Goal: Use online tool/utility: Utilize a website feature to perform a specific function

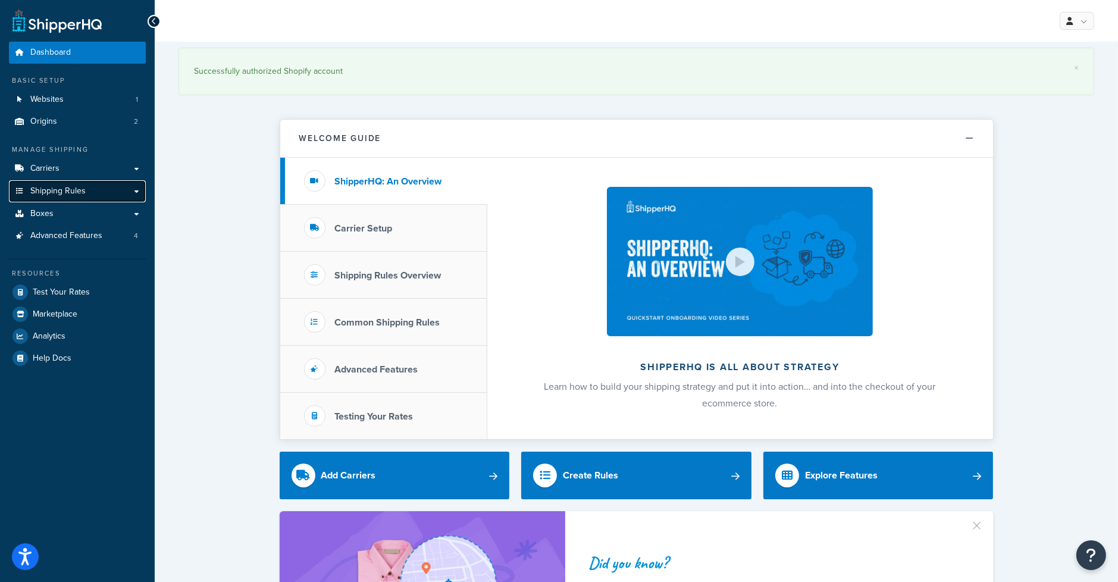
click at [93, 193] on link "Shipping Rules" at bounding box center [77, 191] width 137 height 22
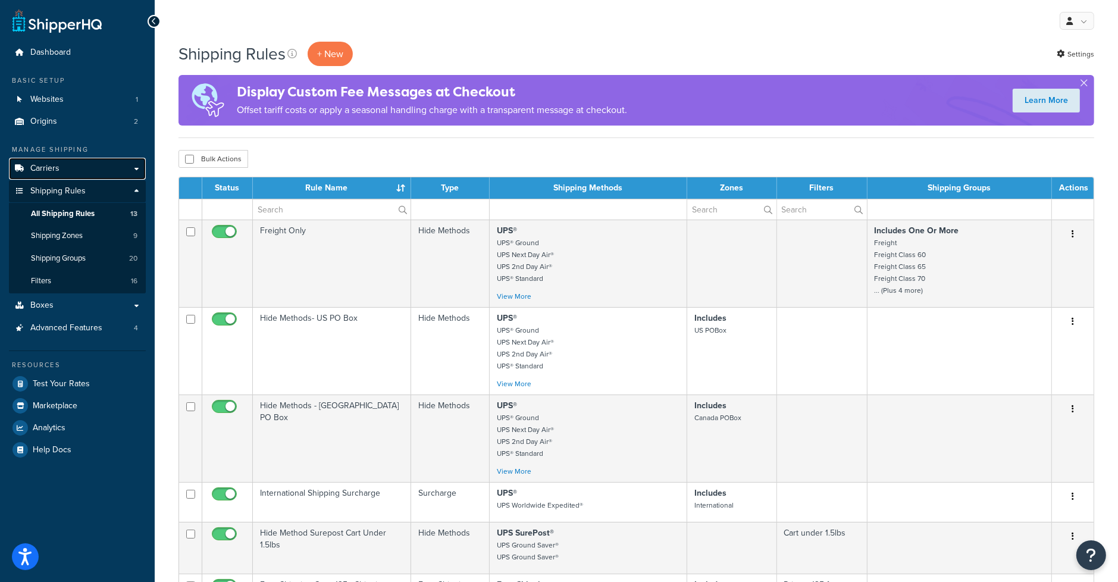
click at [46, 166] on span "Carriers" at bounding box center [44, 169] width 29 height 10
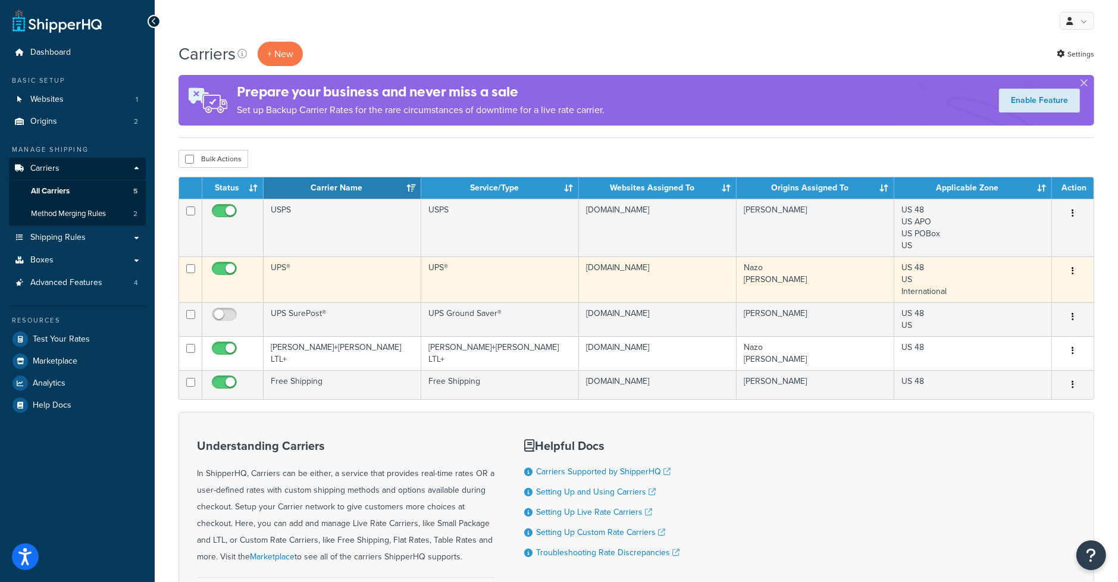
click at [289, 264] on td "UPS®" at bounding box center [343, 279] width 158 height 46
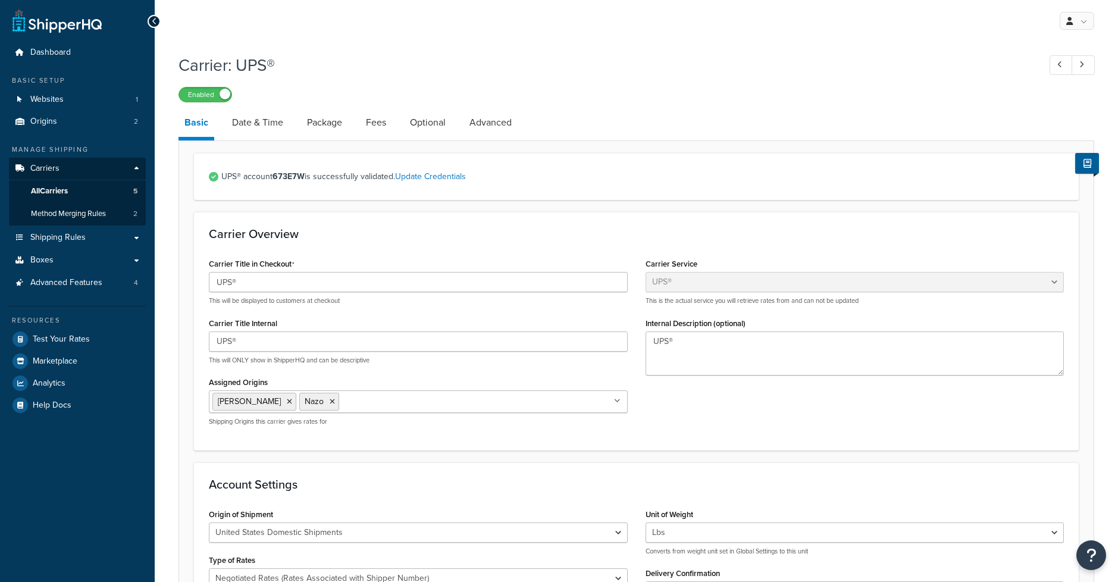
select select "ups"
click at [317, 122] on link "Package" at bounding box center [324, 122] width 47 height 29
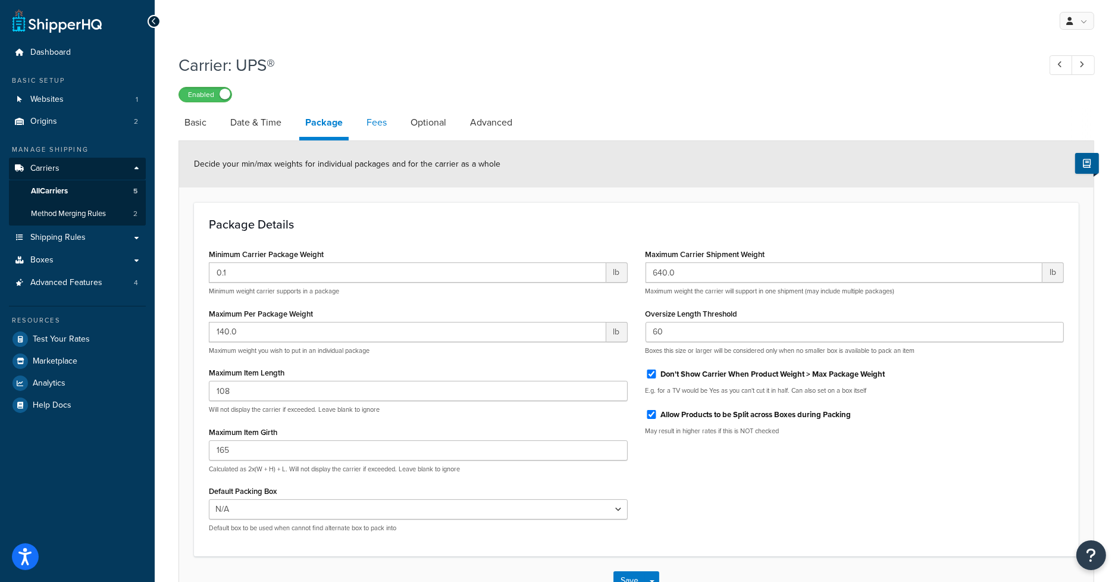
click at [385, 133] on link "Fees" at bounding box center [377, 122] width 32 height 29
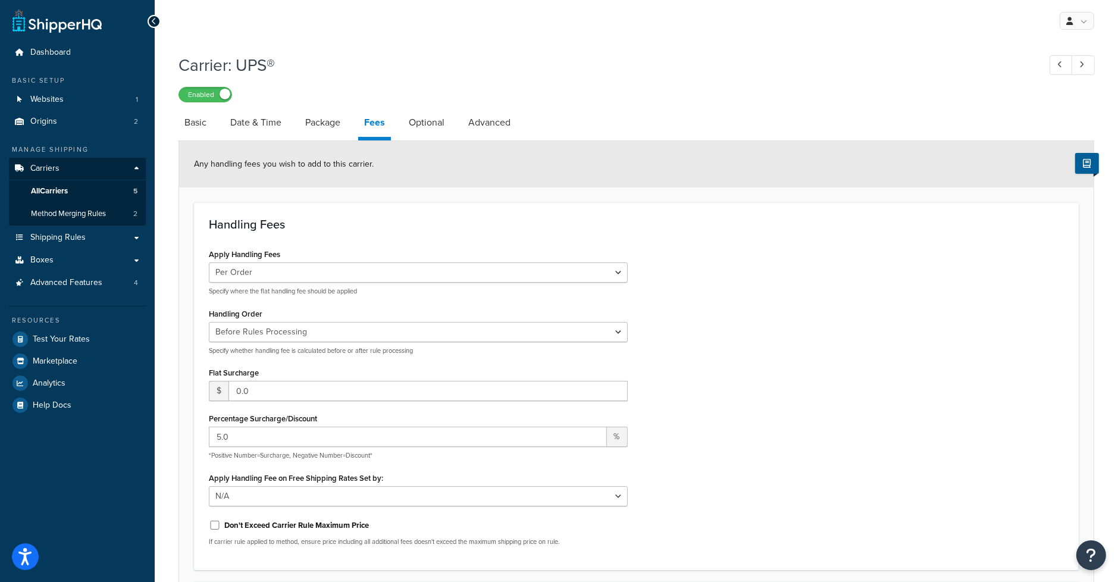
click at [1113, 57] on div "Carrier: UPS® Enabled Basic Date & Time Package Fees Optional Advanced Any hand…" at bounding box center [636, 421] width 963 height 746
click at [1110, 68] on div "Carrier: UPS® Enabled Basic Date & Time Package Fees Optional Advanced Any hand…" at bounding box center [636, 421] width 963 height 746
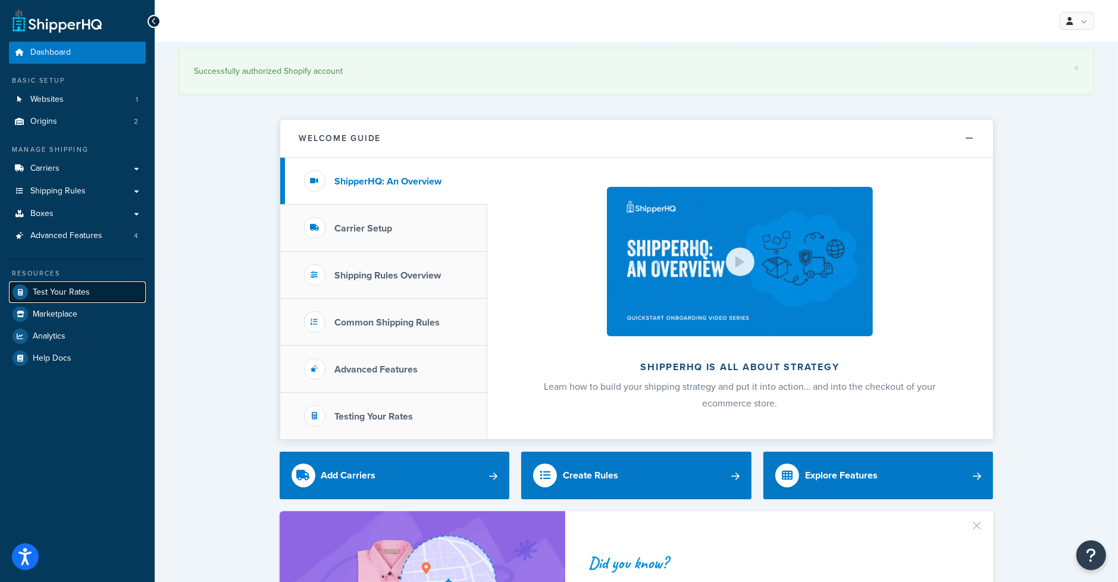
click at [80, 295] on span "Test Your Rates" at bounding box center [61, 292] width 57 height 10
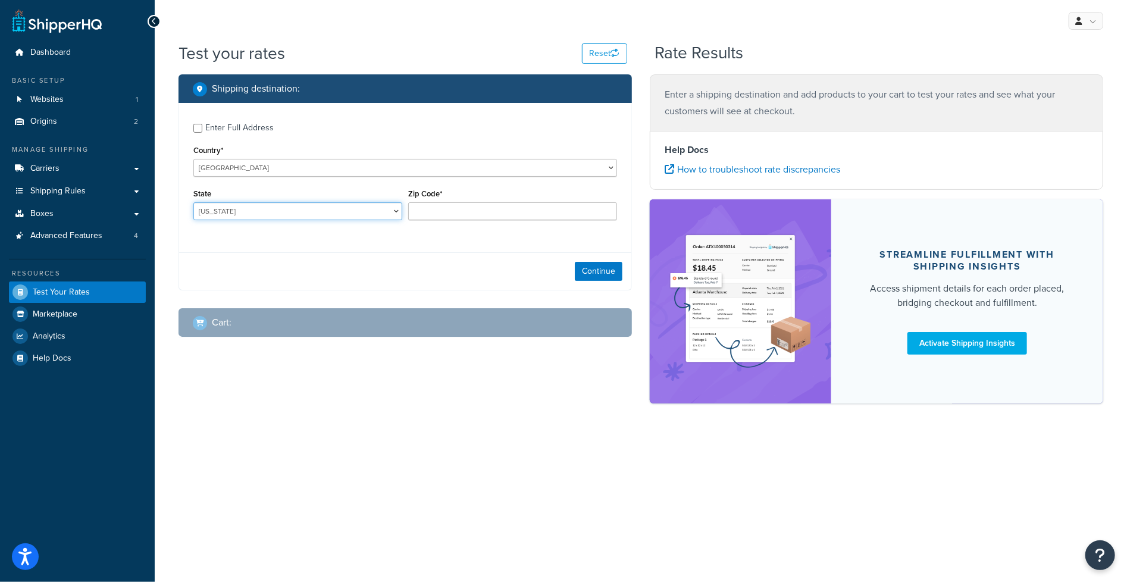
click at [226, 209] on select "Alabama Alaska American Samoa Arizona Arkansas Armed Forces Americas Armed Forc…" at bounding box center [297, 211] width 209 height 18
select select "CA"
click at [193, 203] on select "Alabama Alaska American Samoa Arizona Arkansas Armed Forces Americas Armed Forc…" at bounding box center [297, 211] width 209 height 18
click at [507, 211] on input "Zip Code*" at bounding box center [512, 211] width 209 height 18
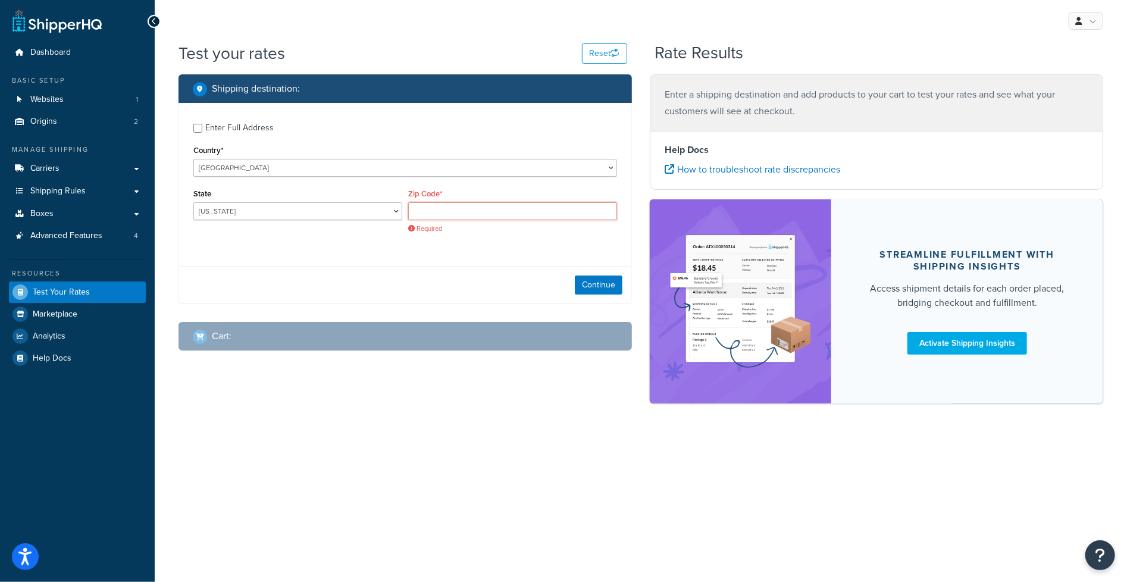
click at [507, 213] on input "Zip Code*" at bounding box center [512, 211] width 209 height 18
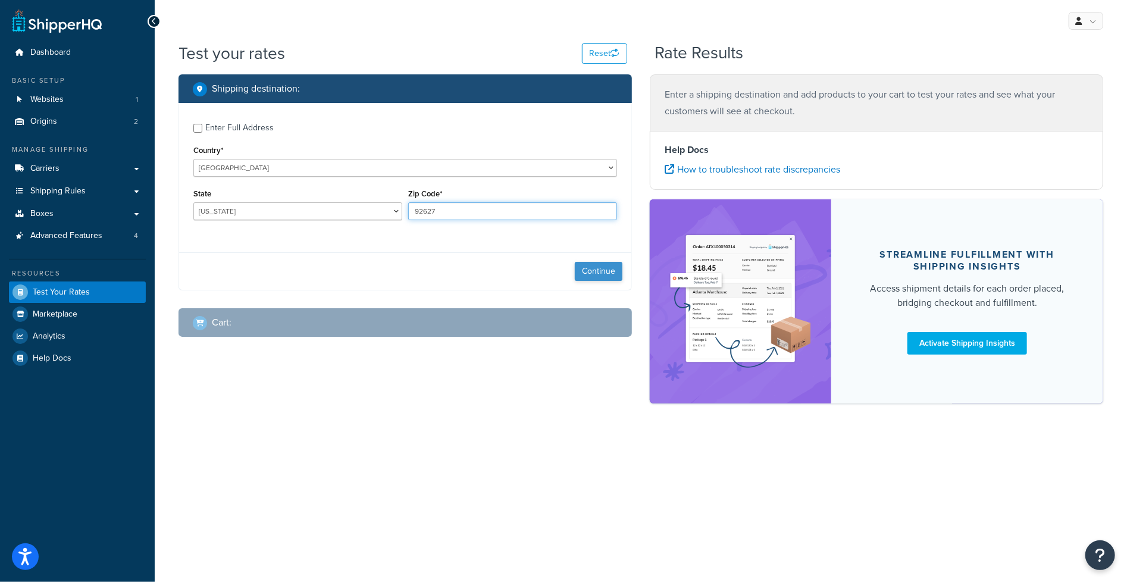
type input "92627"
click at [607, 269] on button "Continue" at bounding box center [599, 271] width 48 height 19
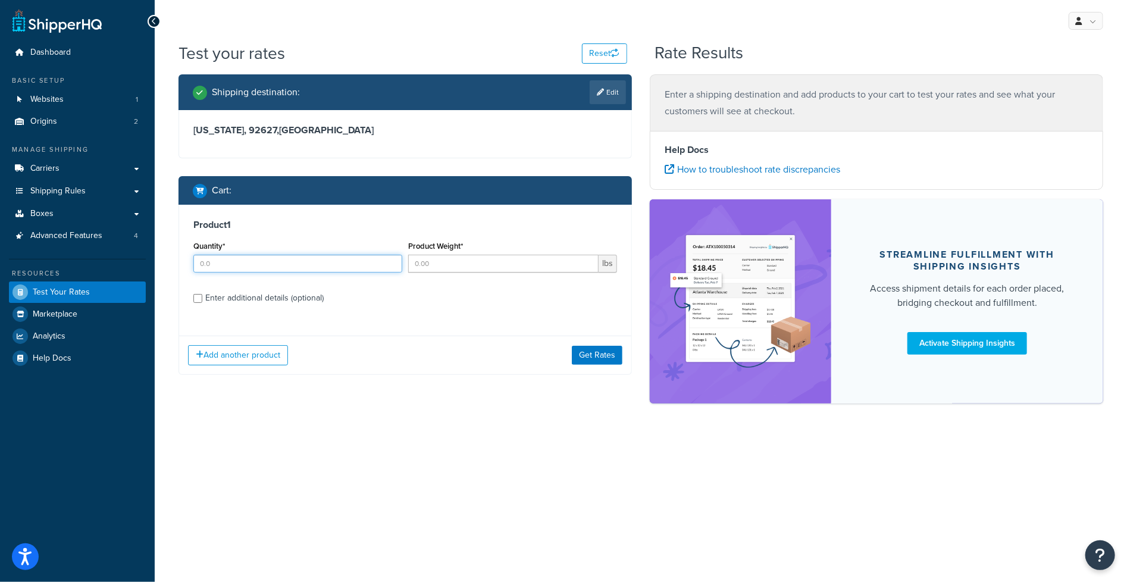
click at [294, 258] on input "Quantity*" at bounding box center [297, 264] width 209 height 18
type input "1"
click at [422, 265] on input "Product Weight*" at bounding box center [503, 264] width 190 height 18
type input "135"
click at [286, 299] on div "Enter additional details (optional)" at bounding box center [264, 298] width 118 height 17
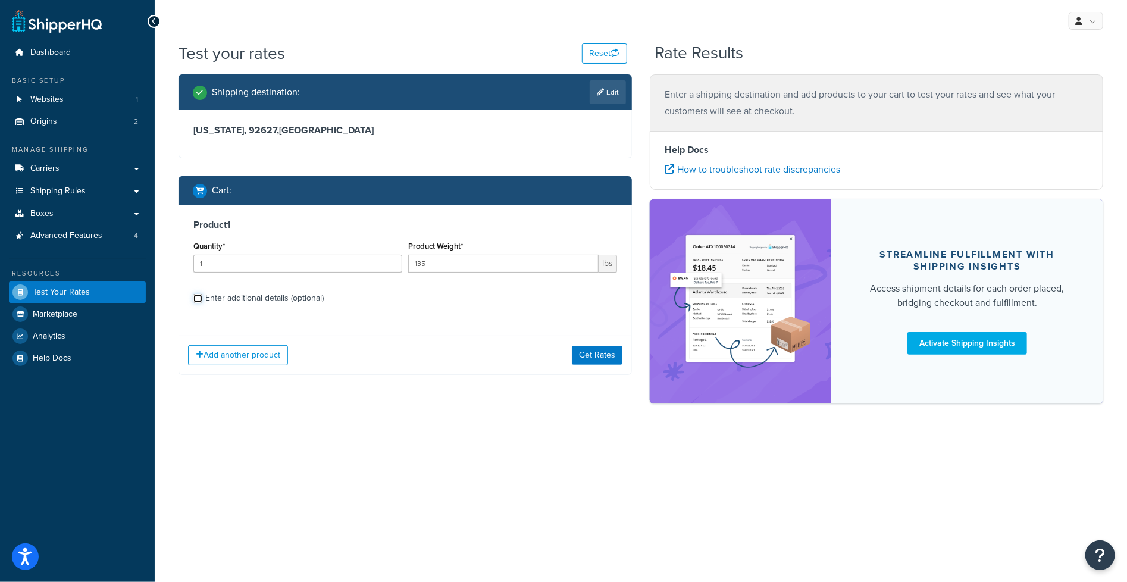
click at [202, 299] on input "Enter additional details (optional)" at bounding box center [197, 298] width 9 height 9
checkbox input "true"
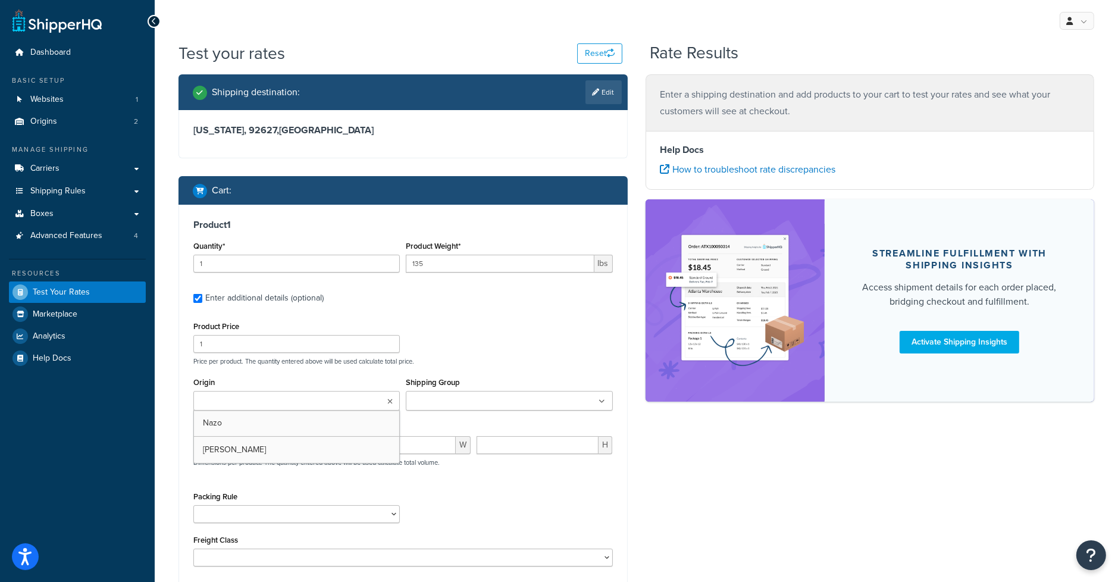
click at [283, 403] on input "Origin" at bounding box center [249, 401] width 105 height 13
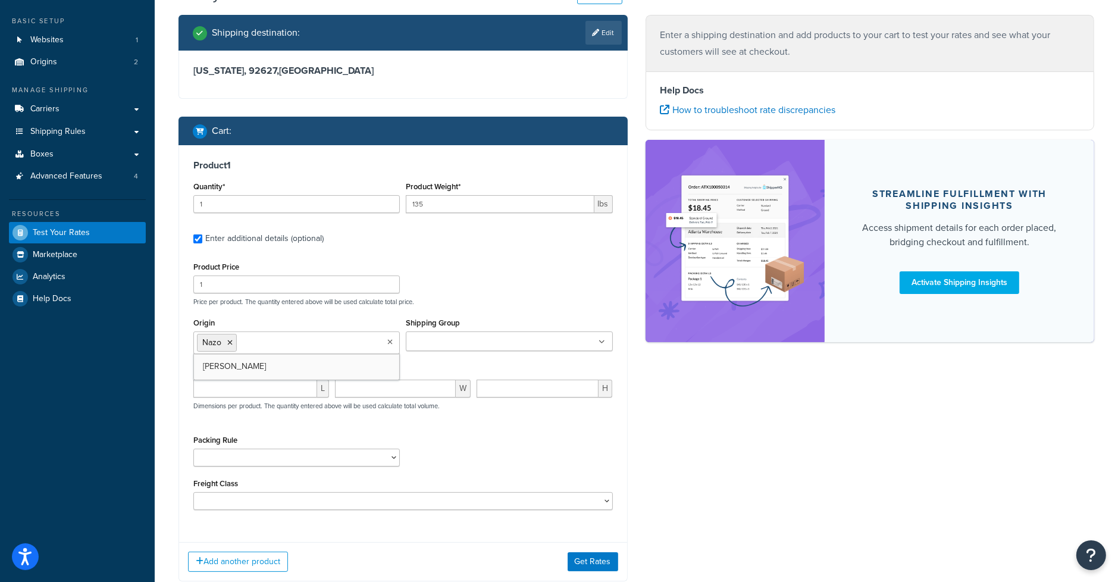
click at [450, 346] on input "Shipping Group" at bounding box center [461, 342] width 105 height 13
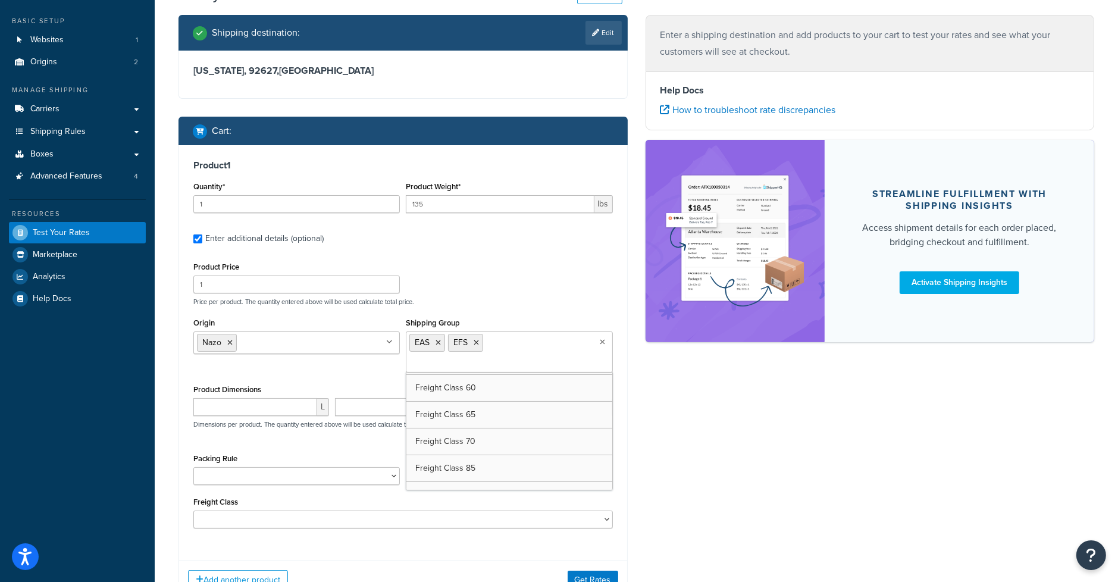
scroll to position [238, 0]
click at [439, 342] on icon at bounding box center [438, 342] width 5 height 7
click at [434, 342] on li "EFS" at bounding box center [426, 343] width 35 height 18
click at [438, 343] on icon at bounding box center [437, 342] width 5 height 7
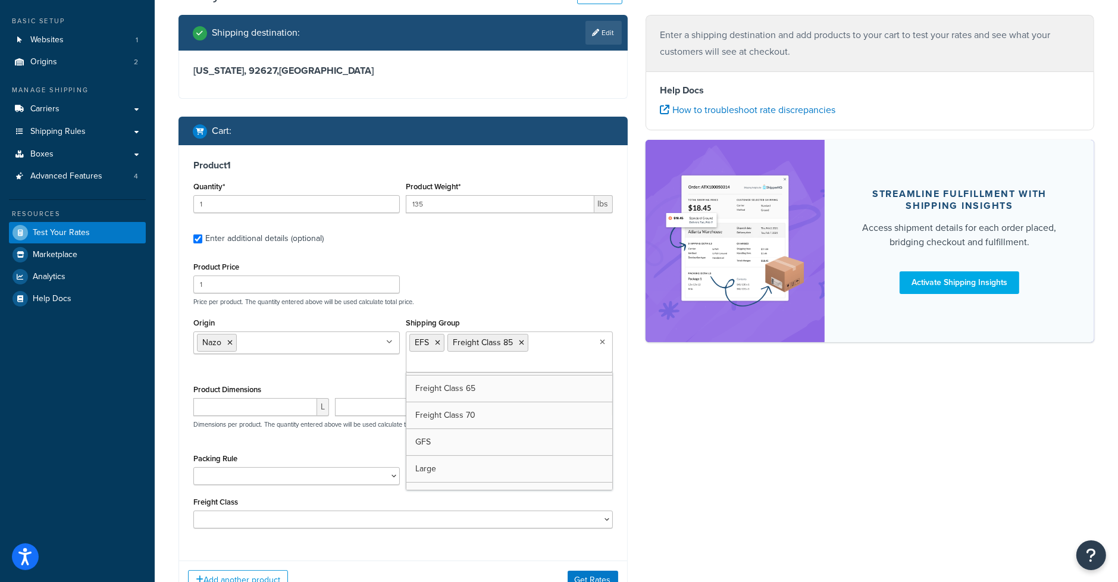
scroll to position [291, 0]
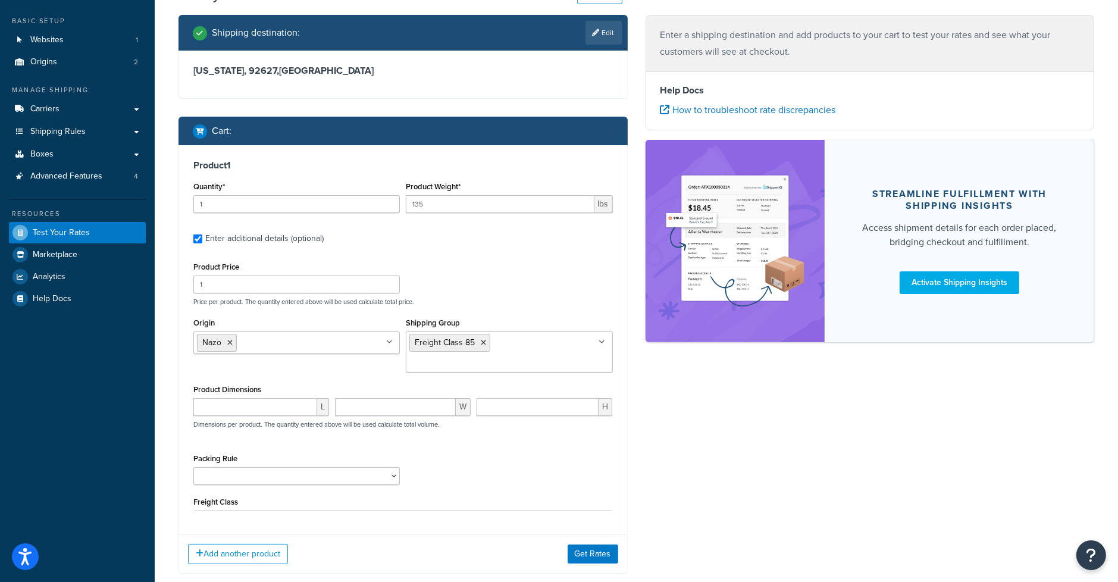
click at [500, 287] on div "Product Price 1 Price per product. The quantity entered above will be used calc…" at bounding box center [402, 282] width 425 height 47
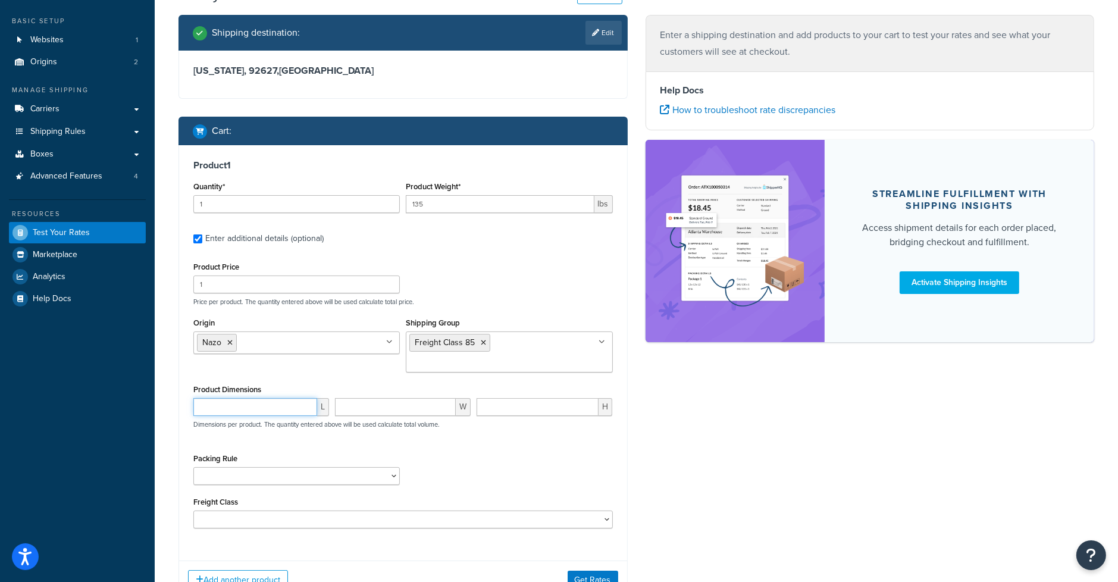
click at [259, 398] on input "number" at bounding box center [255, 407] width 124 height 18
type input "18"
type input "50"
drag, startPoint x: 252, startPoint y: 390, endPoint x: 139, endPoint y: 373, distance: 114.9
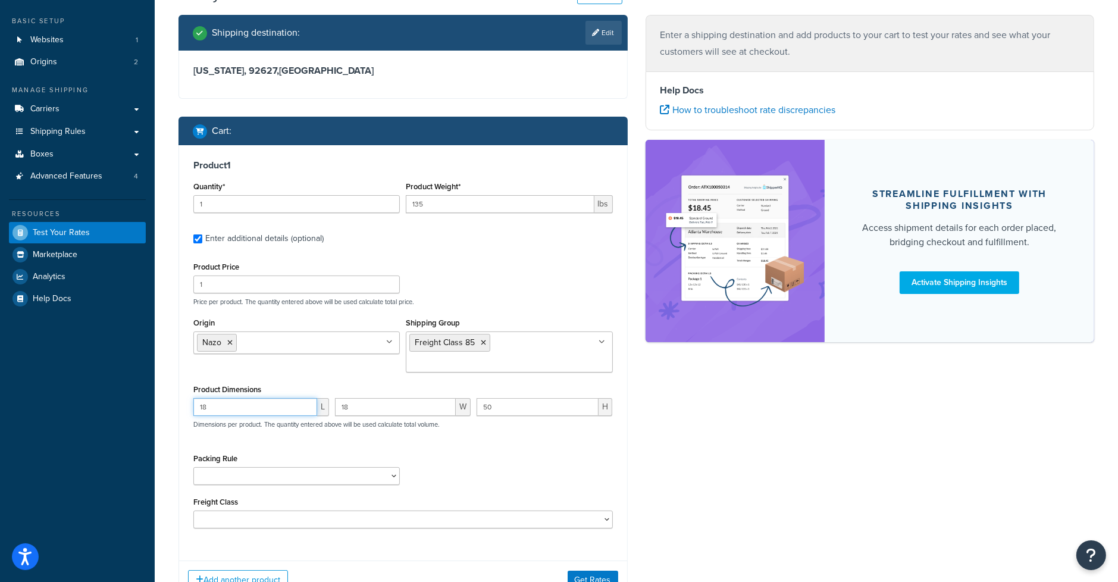
click at [137, 378] on div "Dashboard Basic Setup Websites 1 Origins 2 Manage Shipping Carriers Carriers Al…" at bounding box center [559, 309] width 1118 height 737
type input "50"
type input "18"
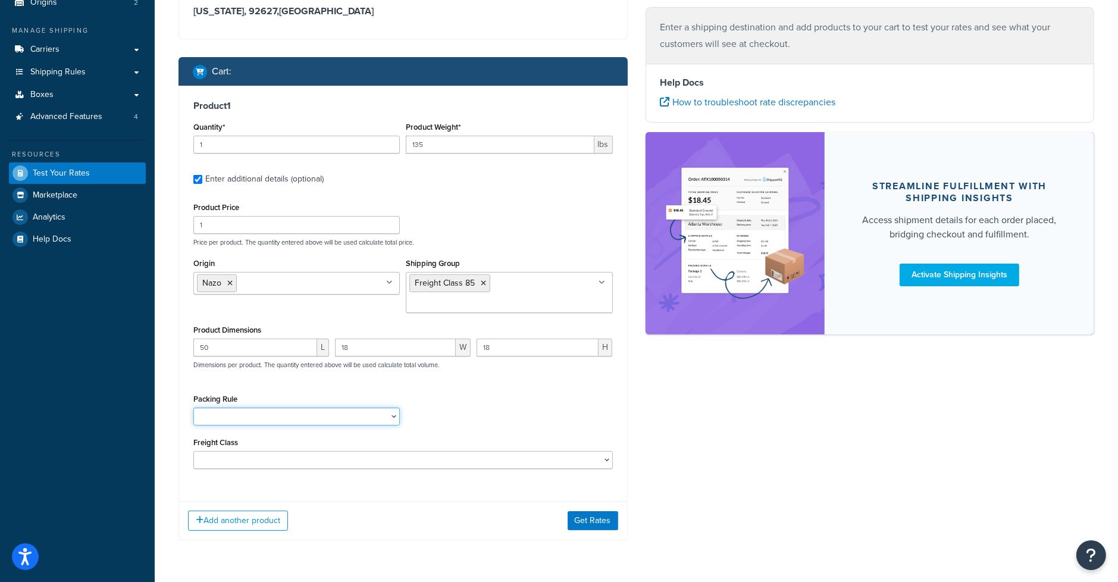
click at [267, 408] on select "HBBFSHB HFSHB OSCBPF Pack Separately SBPFAK2 SBPPFSAK SBPPFSK SCYCSBP2 T4SPBSK …" at bounding box center [296, 417] width 206 height 18
click at [485, 409] on div "Packing Rule HBBFSHB HFSHB OSCBPF Pack Separately SBPFAK2 SBPPFSAK SBPPFSK SCYC…" at bounding box center [402, 412] width 425 height 43
click at [418, 451] on select "50 55 60 65 70 77.5 85 92.5 100 110 125 150 175 200 250 300 400 500" at bounding box center [402, 460] width 419 height 18
click at [656, 396] on div "Shipping destination : Edit California, 92627 , United States Cart : Product 1 …" at bounding box center [636, 256] width 933 height 603
click at [599, 511] on button "Get Rates" at bounding box center [593, 520] width 51 height 19
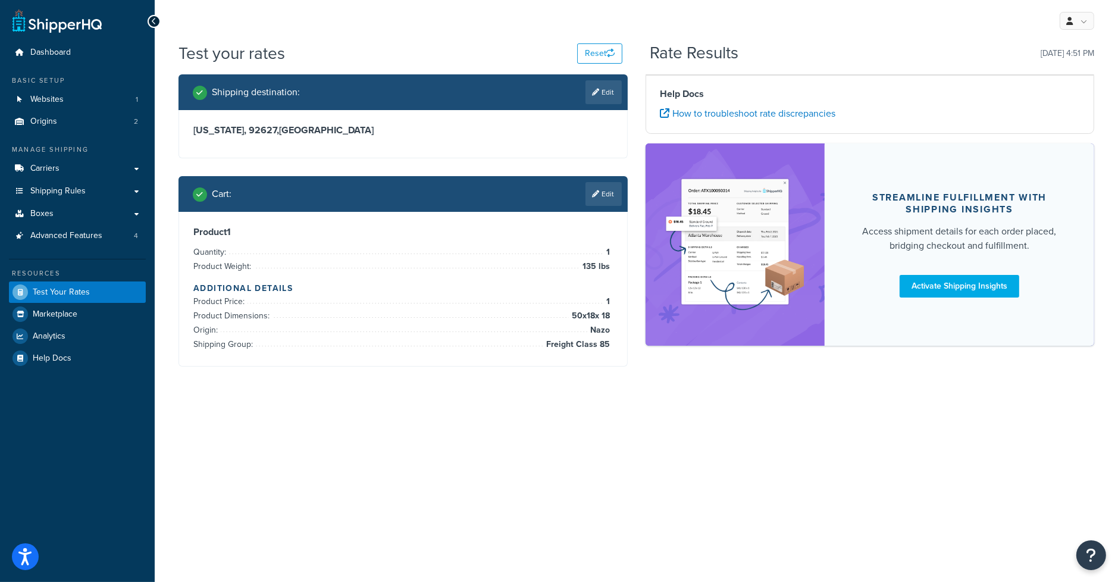
scroll to position [0, 0]
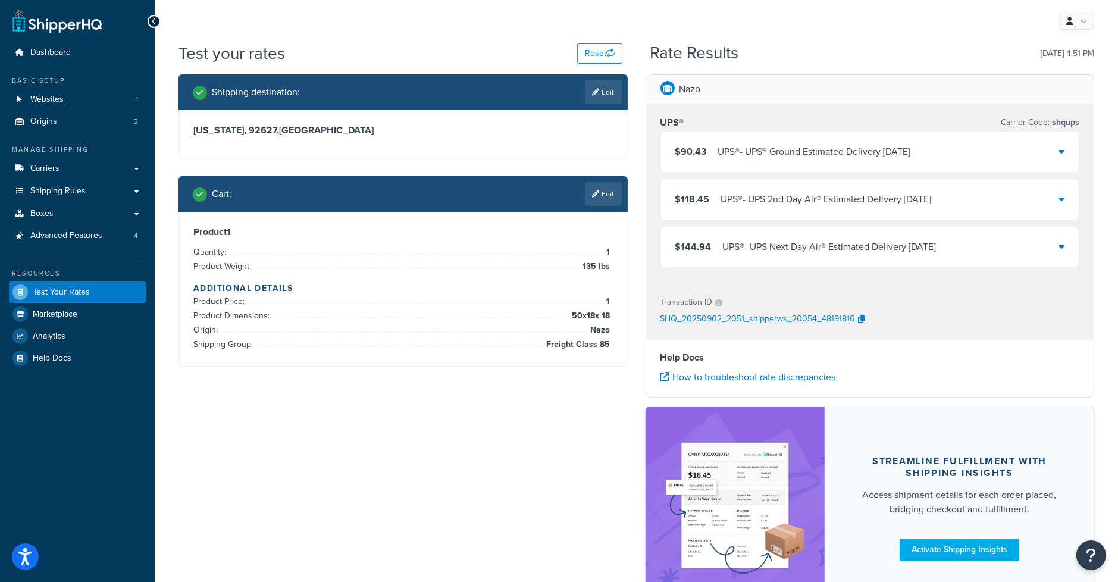
click at [1003, 149] on div "$90.43 UPS® - UPS® Ground Estimated Delivery Wed, Sep 10" at bounding box center [870, 151] width 418 height 40
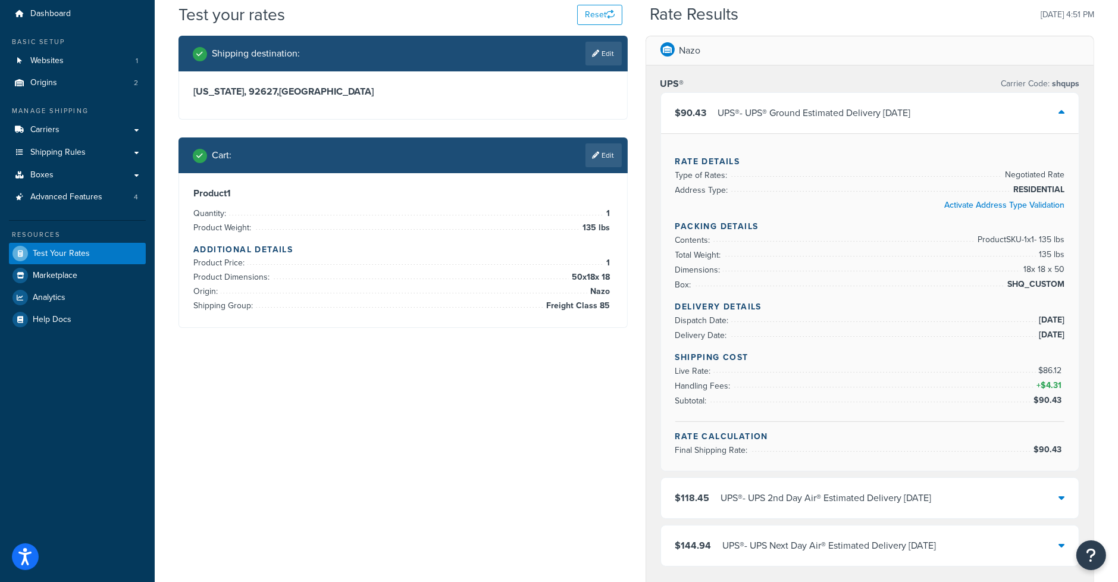
scroll to position [59, 0]
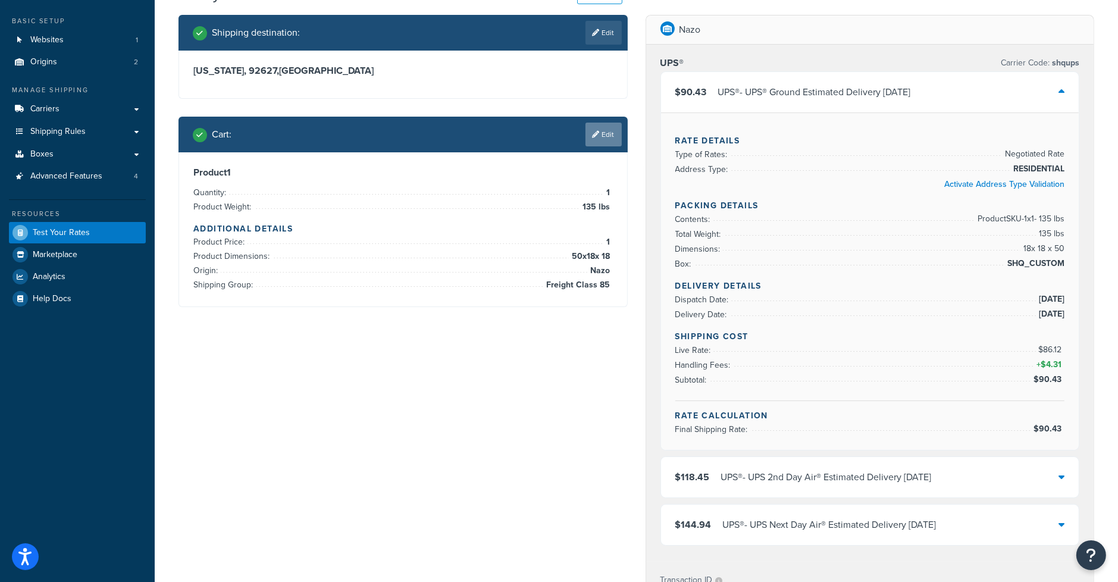
click at [595, 143] on link "Edit" at bounding box center [603, 135] width 36 height 24
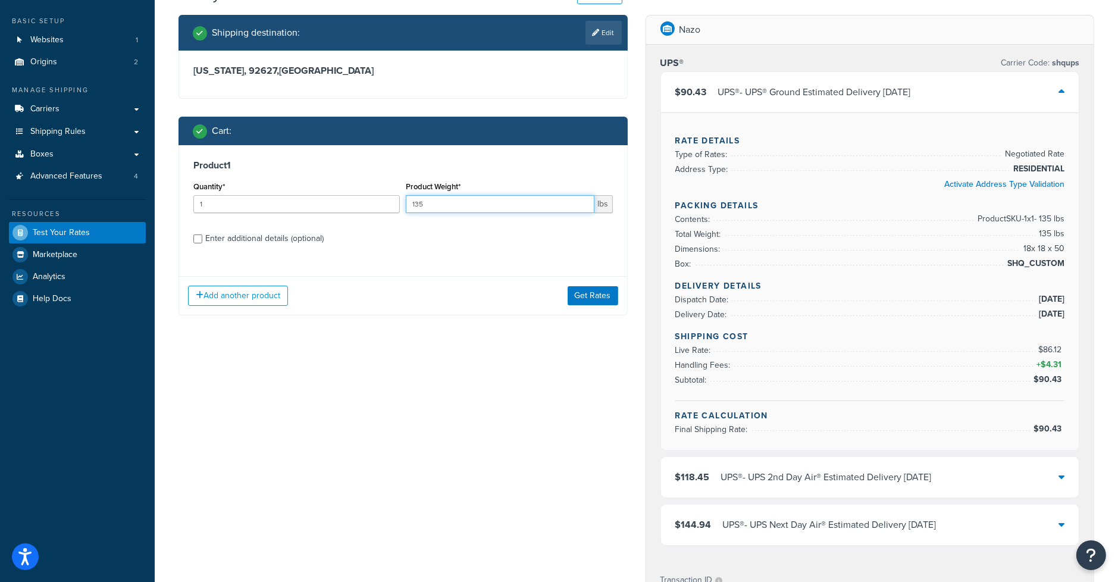
click at [455, 201] on input "135" at bounding box center [500, 204] width 188 height 18
type input "100"
click at [581, 292] on button "Get Rates" at bounding box center [593, 295] width 51 height 19
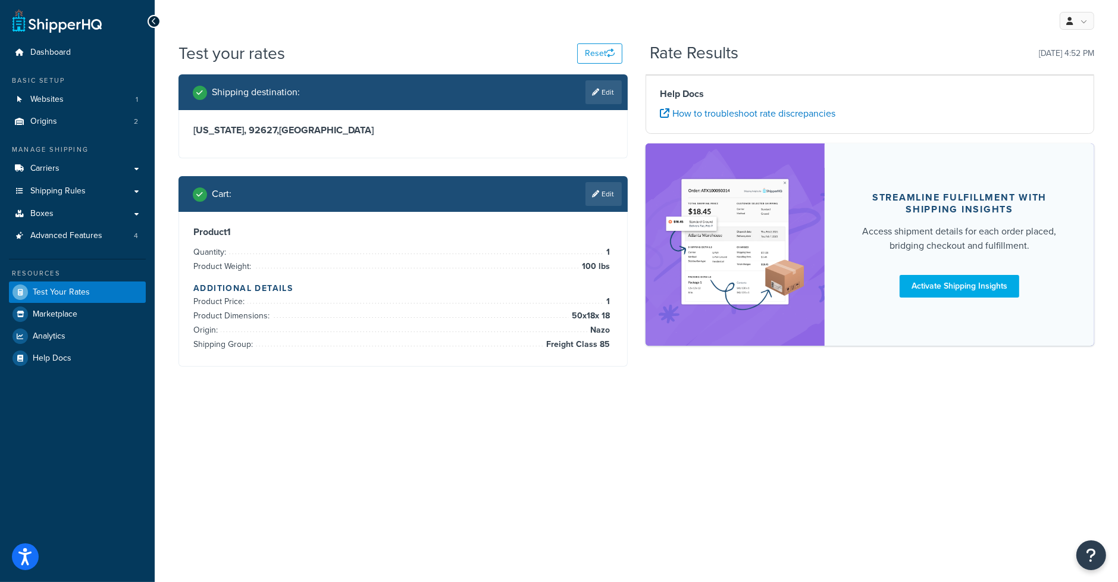
scroll to position [0, 0]
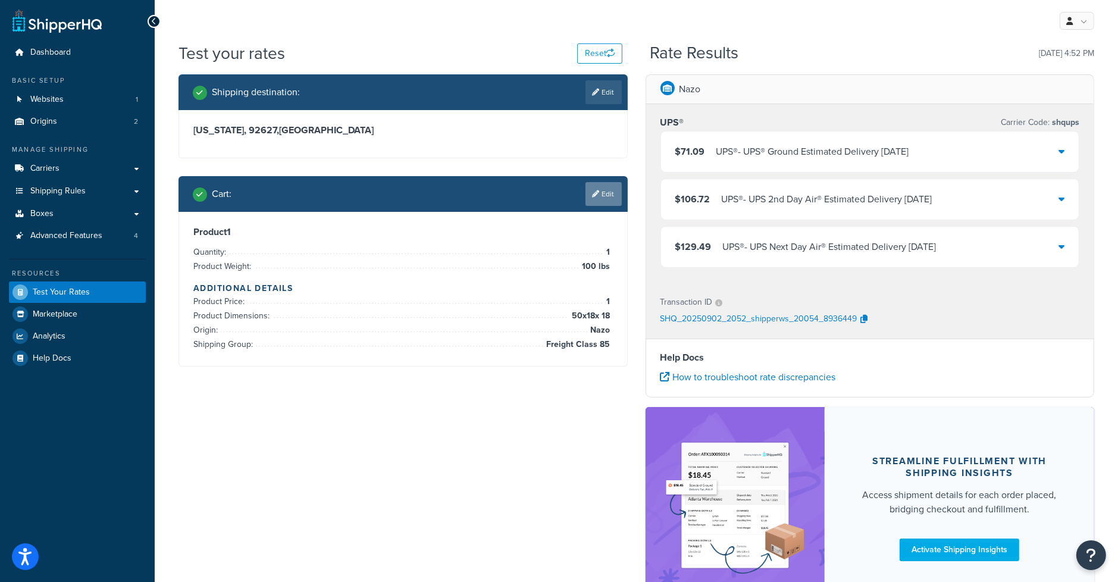
click at [612, 200] on link "Edit" at bounding box center [603, 194] width 36 height 24
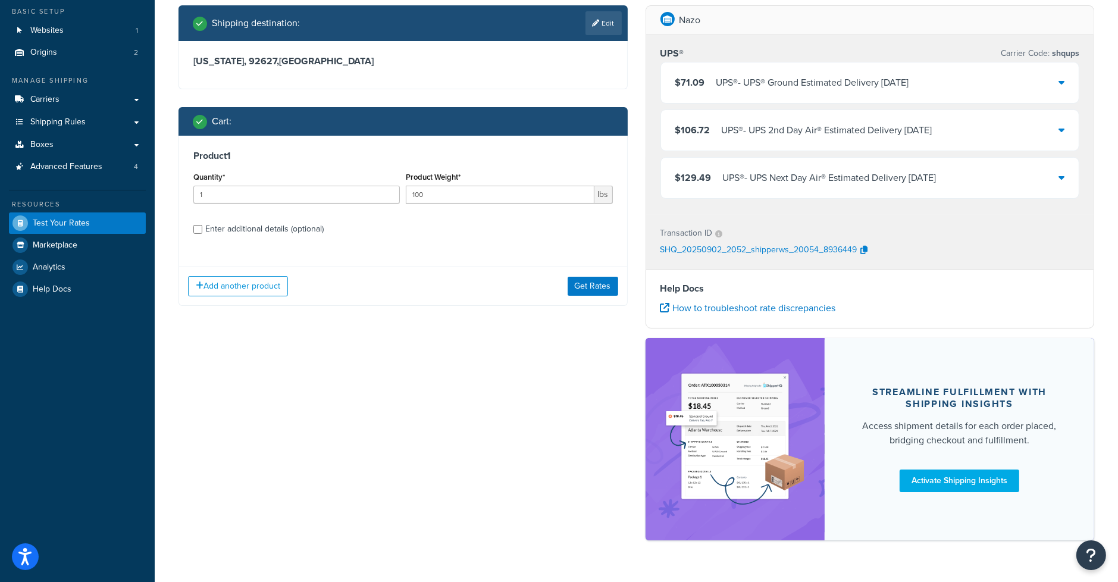
scroll to position [98, 0]
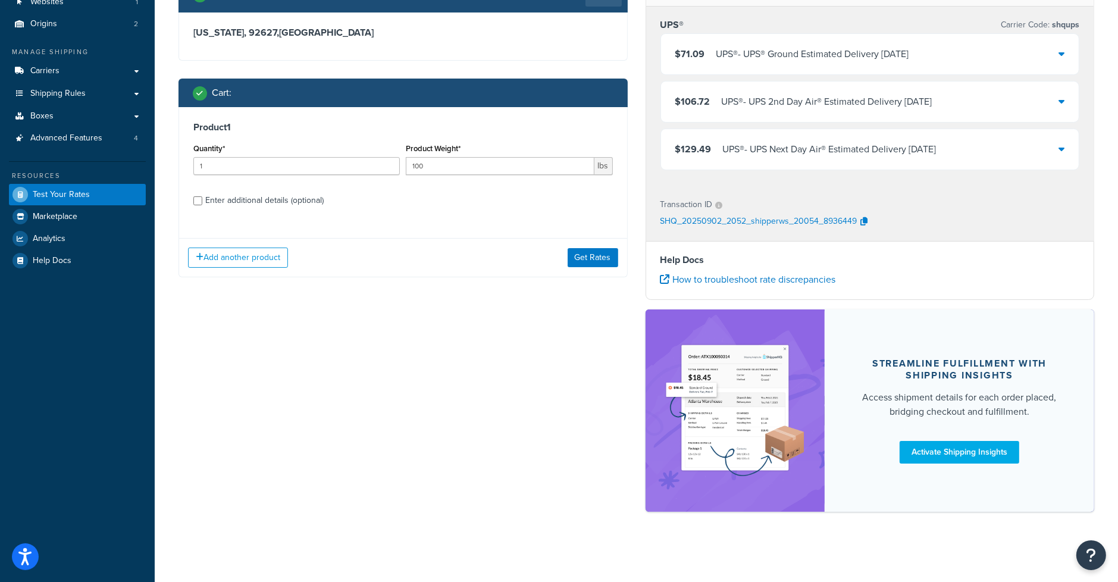
click at [283, 197] on div "Enter additional details (optional)" at bounding box center [264, 200] width 118 height 17
click at [202, 197] on input "Enter additional details (optional)" at bounding box center [197, 200] width 9 height 9
checkbox input "true"
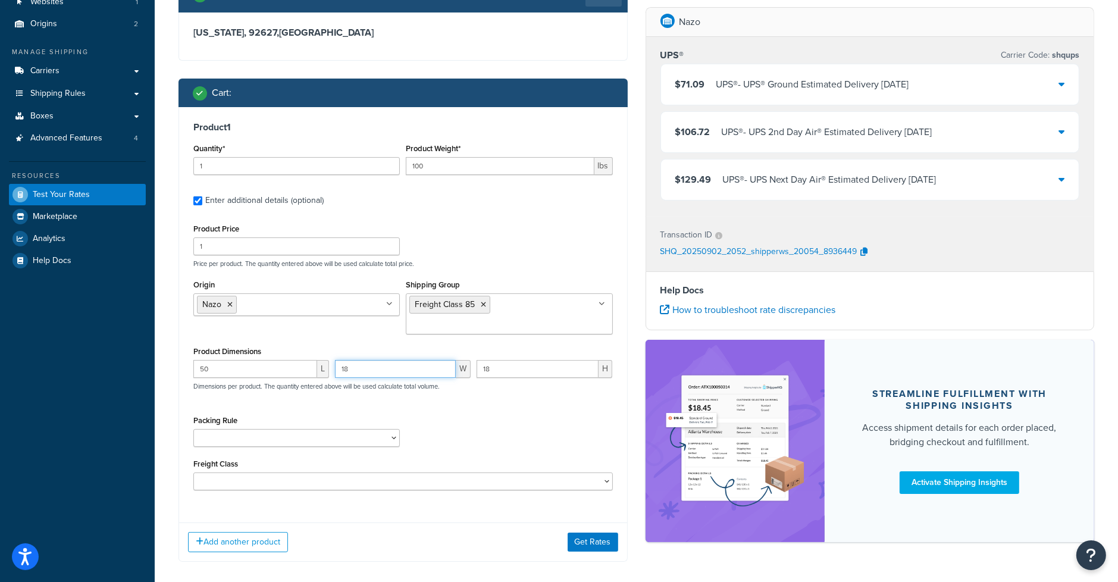
drag, startPoint x: 367, startPoint y: 355, endPoint x: 280, endPoint y: 349, distance: 87.7
click at [283, 360] on div "50 L 18 W 18 H Dimensions per product. The quantity entered above will be used …" at bounding box center [402, 381] width 425 height 43
type input "16"
click at [593, 532] on button "Get Rates" at bounding box center [593, 541] width 51 height 19
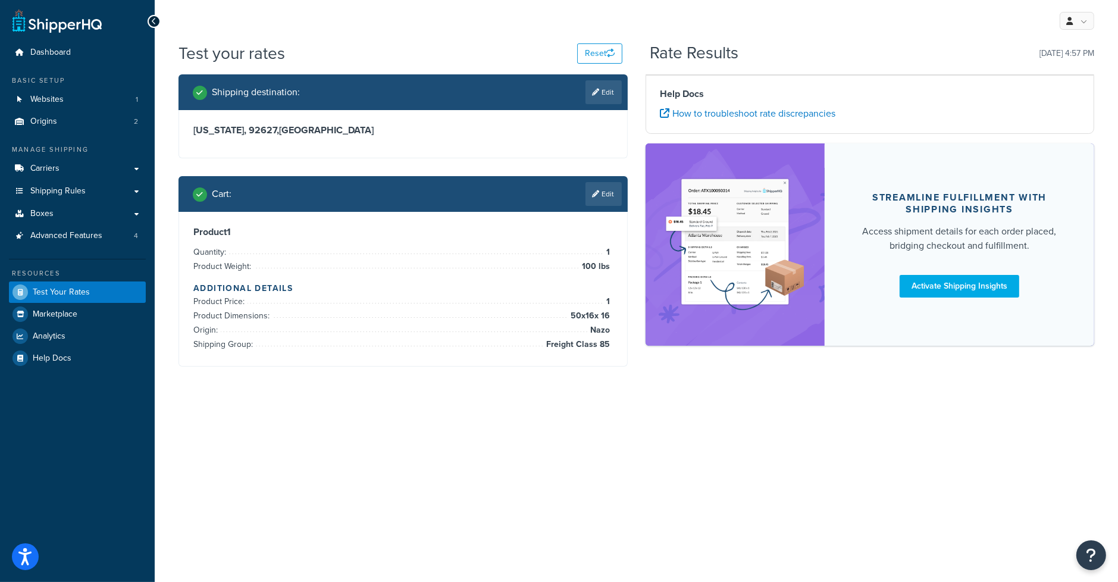
scroll to position [0, 0]
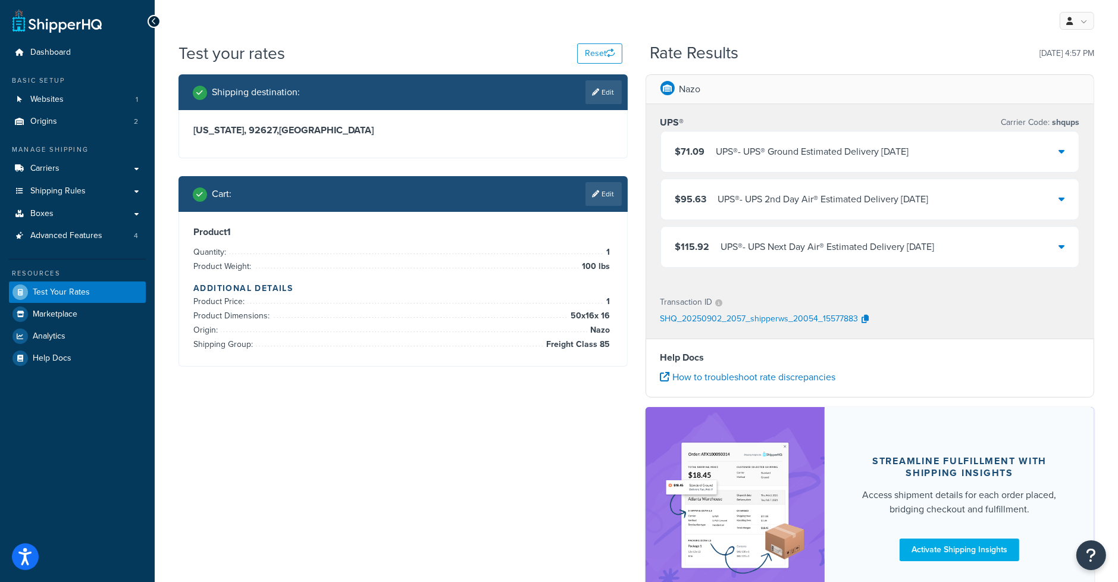
click at [881, 142] on div "$71.09 UPS® - UPS® Ground Estimated Delivery Wed, Sep 10" at bounding box center [870, 151] width 418 height 40
